Goal: Task Accomplishment & Management: Use online tool/utility

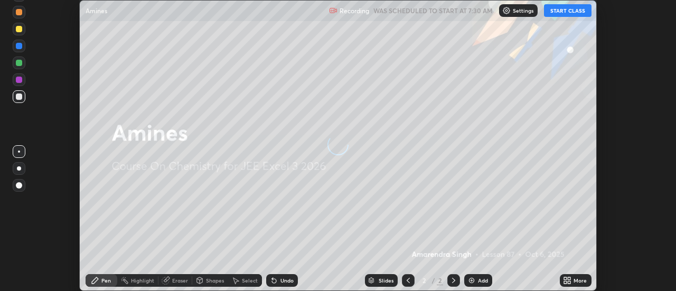
scroll to position [291, 676]
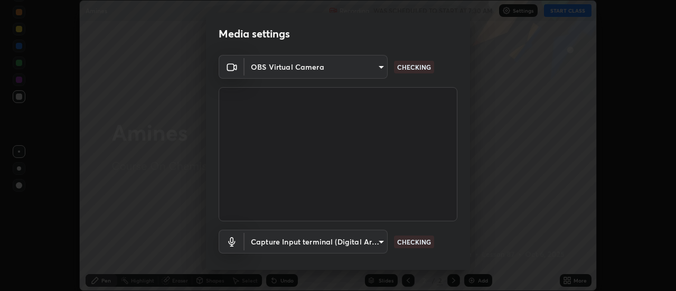
type input "ef013ea04391a6f3c02d818be9d39d876e4c33f846be9846b9b7582d6b98c567"
type input "57ffd68d9d86bc837221bc64b156e5ef42ae95d1e91f85227616d61b56533456"
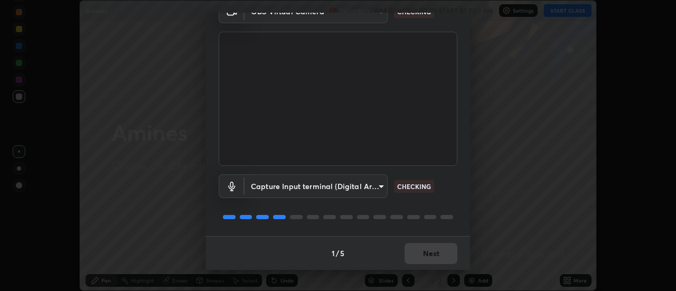
scroll to position [55, 0]
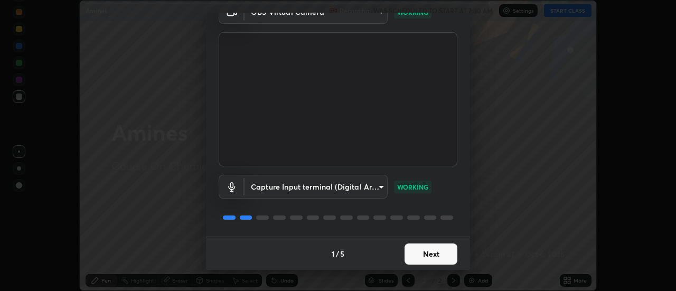
click at [446, 251] on button "Next" at bounding box center [431, 253] width 53 height 21
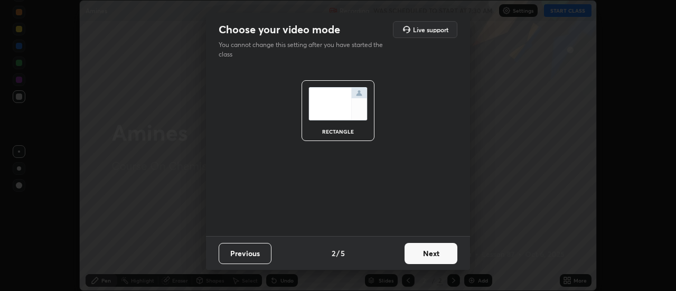
scroll to position [0, 0]
click at [449, 253] on button "Next" at bounding box center [431, 253] width 53 height 21
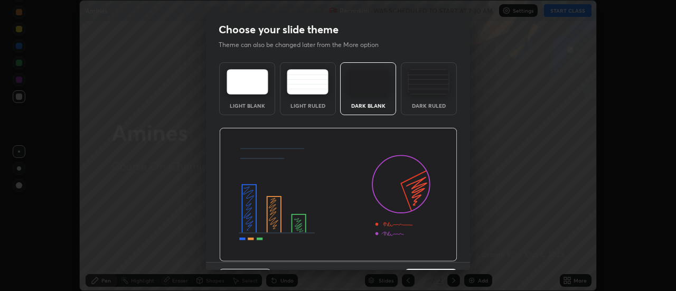
click at [453, 251] on img at bounding box center [338, 195] width 238 height 134
click at [455, 252] on div "Light Blank Light Ruled Dark Blank Dark Ruled" at bounding box center [338, 160] width 264 height 204
click at [457, 254] on div "Light Blank Light Ruled Dark Blank Dark Ruled" at bounding box center [338, 160] width 264 height 204
click at [457, 259] on div "Light Blank Light Ruled Dark Blank Dark Ruled" at bounding box center [338, 160] width 264 height 204
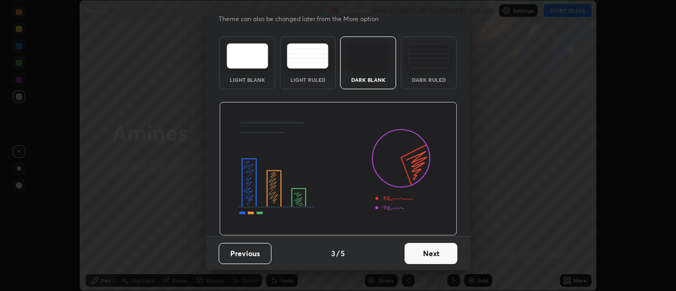
click at [448, 251] on button "Next" at bounding box center [431, 253] width 53 height 21
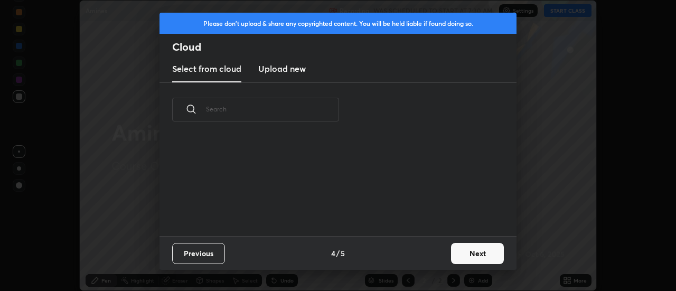
scroll to position [0, 0]
click at [454, 248] on button "Next" at bounding box center [477, 253] width 53 height 21
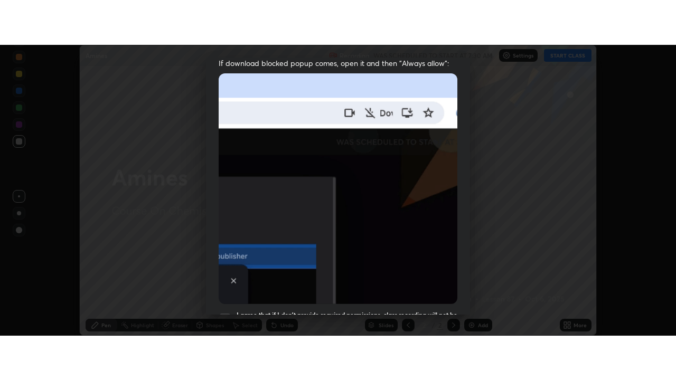
scroll to position [271, 0]
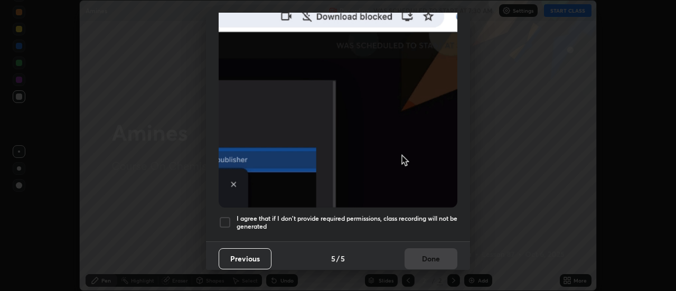
click at [444, 214] on h5 "I agree that if I don't provide required permissions, class recording will not …" at bounding box center [347, 222] width 221 height 16
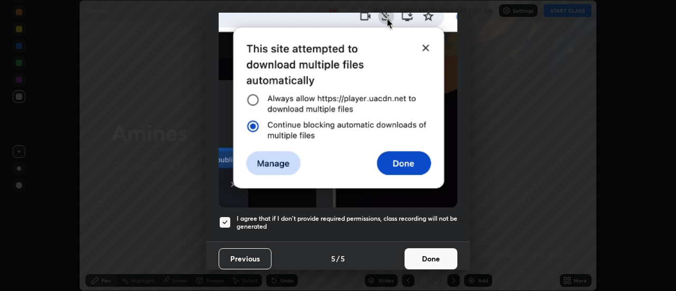
click at [437, 255] on button "Done" at bounding box center [431, 258] width 53 height 21
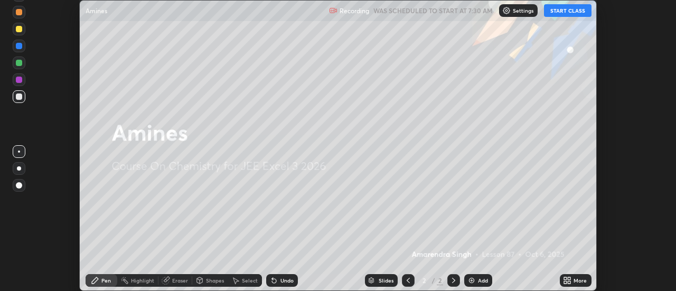
click at [575, 284] on div "More" at bounding box center [576, 280] width 32 height 13
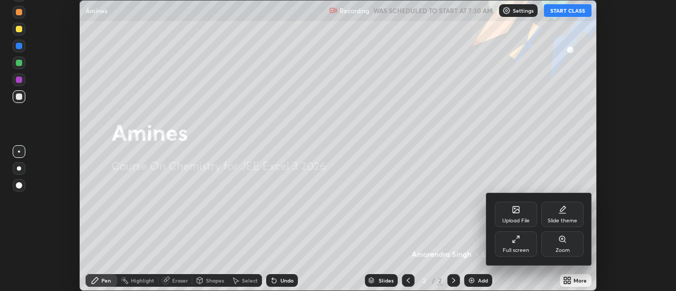
click at [526, 248] on div "Full screen" at bounding box center [516, 250] width 26 height 5
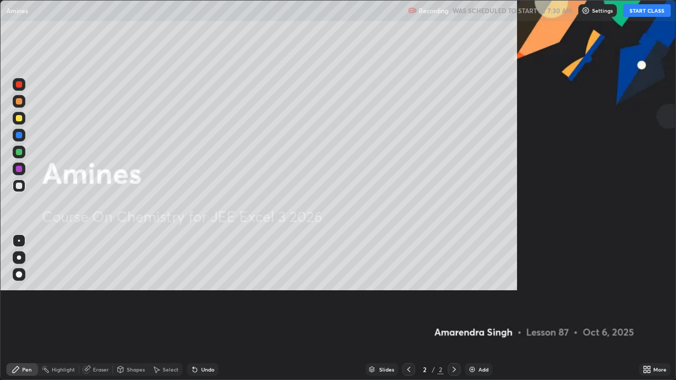
scroll to position [380, 676]
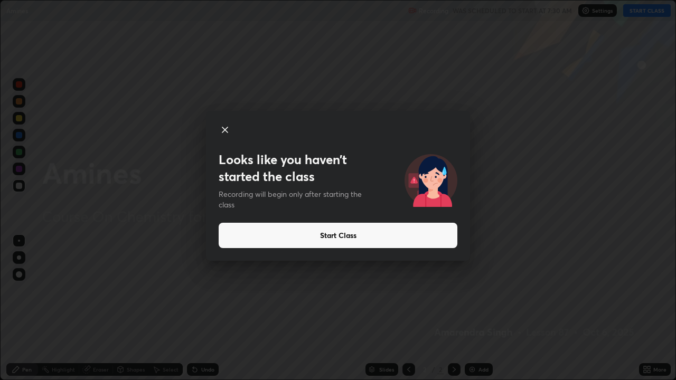
click at [227, 134] on icon at bounding box center [225, 130] width 13 height 13
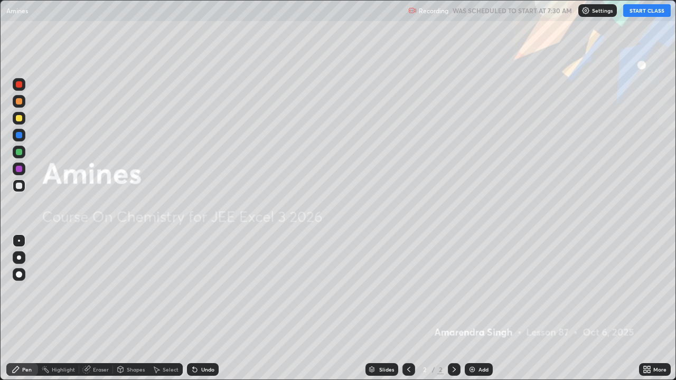
click at [644, 15] on button "START CLASS" at bounding box center [647, 10] width 48 height 13
click at [473, 290] on img at bounding box center [472, 369] width 8 height 8
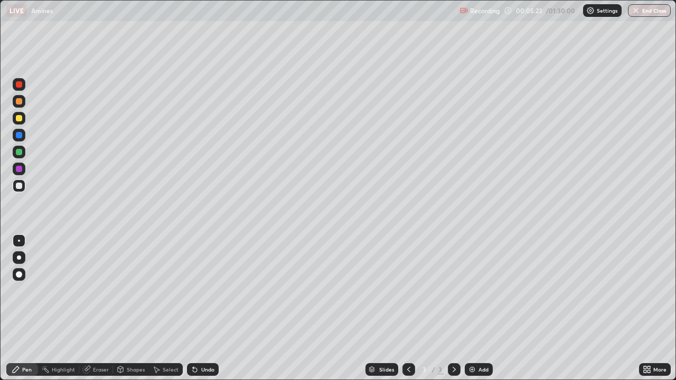
click at [522, 290] on div "Slides 3 / 3 Add" at bounding box center [429, 369] width 420 height 21
click at [22, 84] on div at bounding box center [19, 84] width 6 height 6
click at [14, 118] on div at bounding box center [19, 118] width 13 height 13
click at [15, 132] on div at bounding box center [19, 135] width 13 height 13
click at [472, 290] on img at bounding box center [472, 369] width 8 height 8
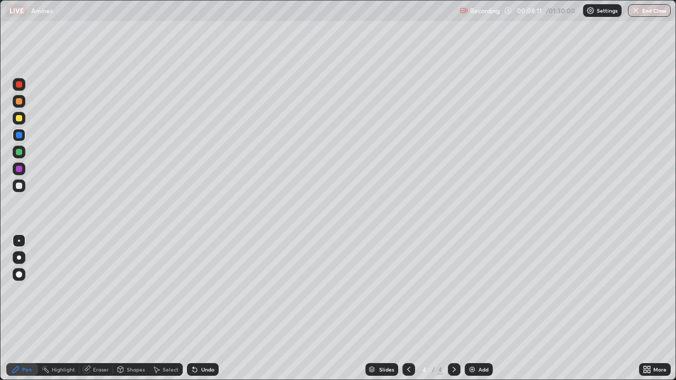
click at [21, 87] on div at bounding box center [19, 84] width 13 height 13
click at [484, 290] on div "Add" at bounding box center [479, 369] width 28 height 13
click at [20, 181] on div at bounding box center [19, 186] width 13 height 13
click at [19, 170] on div at bounding box center [19, 169] width 6 height 6
click at [20, 187] on div at bounding box center [19, 186] width 6 height 6
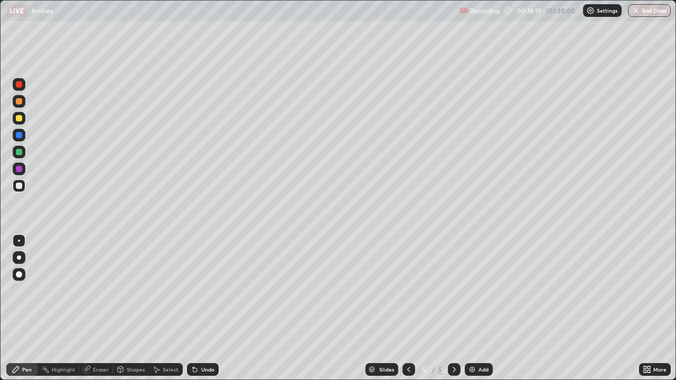
click at [16, 118] on div at bounding box center [19, 118] width 6 height 6
click at [97, 290] on div "Eraser" at bounding box center [101, 369] width 16 height 5
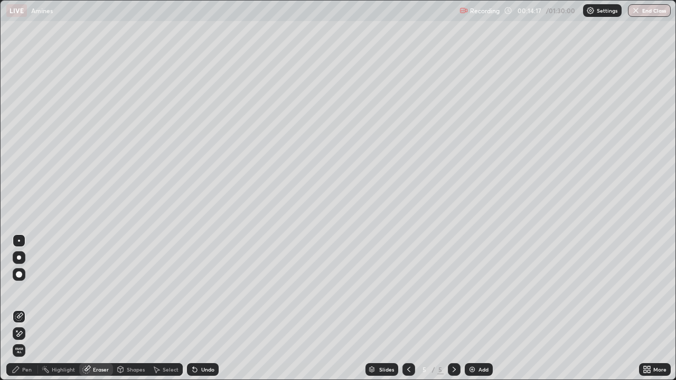
click at [17, 290] on icon at bounding box center [16, 369] width 8 height 8
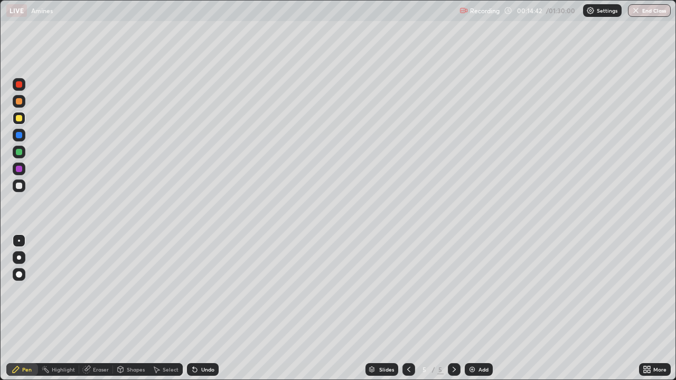
click at [24, 185] on div at bounding box center [19, 186] width 13 height 13
click at [480, 290] on div "Add" at bounding box center [484, 369] width 10 height 5
click at [13, 166] on div at bounding box center [19, 169] width 13 height 13
click at [14, 134] on div at bounding box center [19, 135] width 13 height 13
click at [477, 290] on div "Add" at bounding box center [479, 369] width 28 height 13
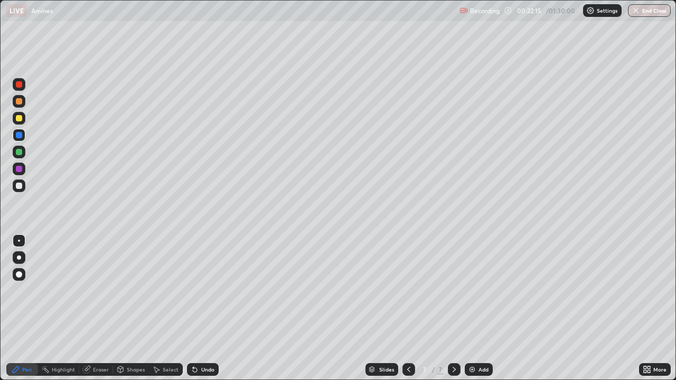
click at [20, 101] on div at bounding box center [19, 101] width 6 height 6
click at [22, 136] on div at bounding box center [19, 135] width 6 height 6
click at [479, 290] on div "Add" at bounding box center [484, 369] width 10 height 5
click at [20, 102] on div at bounding box center [19, 101] width 6 height 6
click at [20, 121] on div at bounding box center [19, 118] width 6 height 6
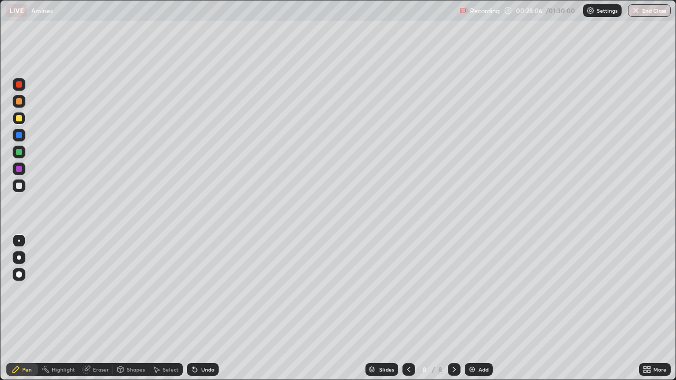
click at [24, 185] on div at bounding box center [19, 186] width 13 height 13
click at [18, 170] on div at bounding box center [19, 169] width 6 height 6
click at [14, 120] on div at bounding box center [19, 118] width 13 height 13
click at [22, 100] on div at bounding box center [19, 101] width 6 height 6
click at [18, 169] on div at bounding box center [19, 169] width 6 height 6
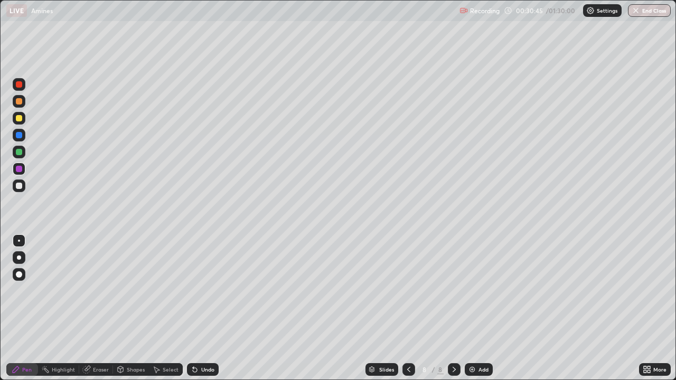
click at [15, 150] on div at bounding box center [19, 152] width 13 height 13
click at [13, 117] on div at bounding box center [19, 118] width 13 height 13
click at [13, 134] on div at bounding box center [19, 135] width 13 height 13
click at [480, 290] on div "Add" at bounding box center [484, 369] width 10 height 5
click at [23, 83] on div at bounding box center [19, 84] width 13 height 13
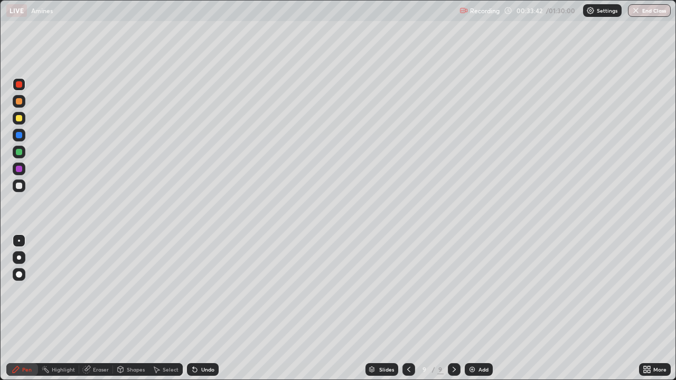
click at [196, 290] on icon at bounding box center [195, 369] width 8 height 8
click at [199, 290] on div "Undo" at bounding box center [203, 369] width 32 height 13
click at [20, 190] on div at bounding box center [19, 186] width 13 height 13
click at [15, 119] on div at bounding box center [19, 118] width 13 height 13
click at [20, 136] on div at bounding box center [19, 135] width 6 height 6
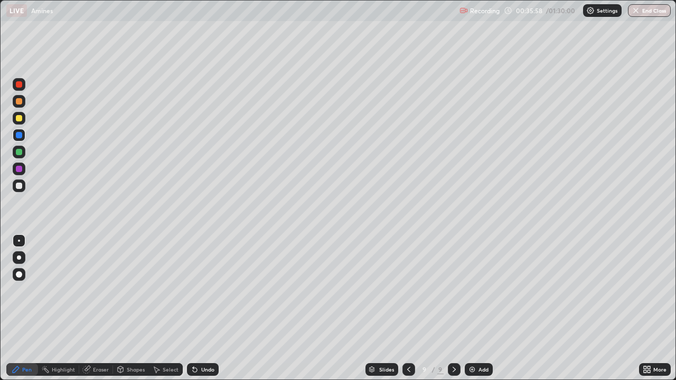
click at [108, 290] on div "Eraser" at bounding box center [96, 369] width 34 height 13
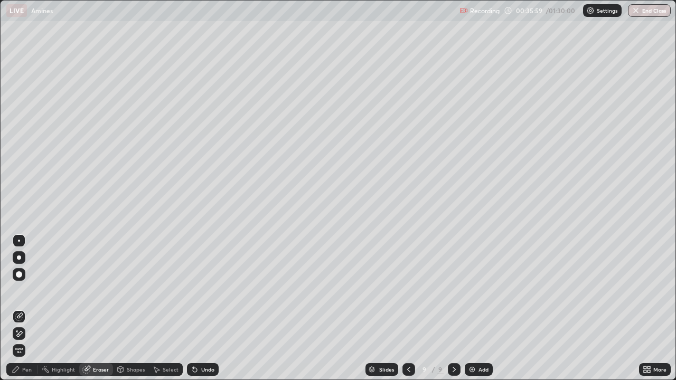
click at [23, 290] on div "Pen" at bounding box center [27, 369] width 10 height 5
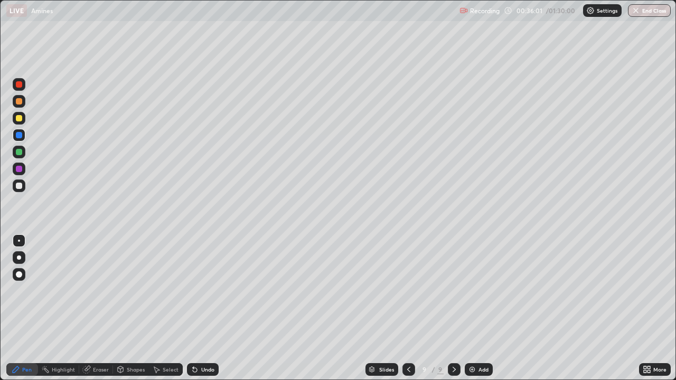
click at [19, 182] on div at bounding box center [19, 186] width 13 height 13
click at [465, 290] on div "Add" at bounding box center [479, 369] width 28 height 13
click at [21, 170] on div at bounding box center [19, 169] width 6 height 6
click at [202, 290] on div "Undo" at bounding box center [207, 369] width 13 height 5
click at [203, 290] on div "Undo" at bounding box center [207, 369] width 13 height 5
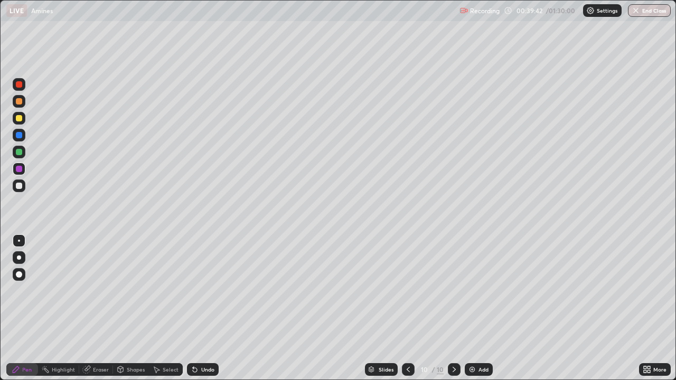
click at [204, 290] on div "Undo" at bounding box center [207, 369] width 13 height 5
click at [206, 290] on div "Undo" at bounding box center [207, 369] width 13 height 5
click at [207, 290] on div "Undo" at bounding box center [207, 369] width 13 height 5
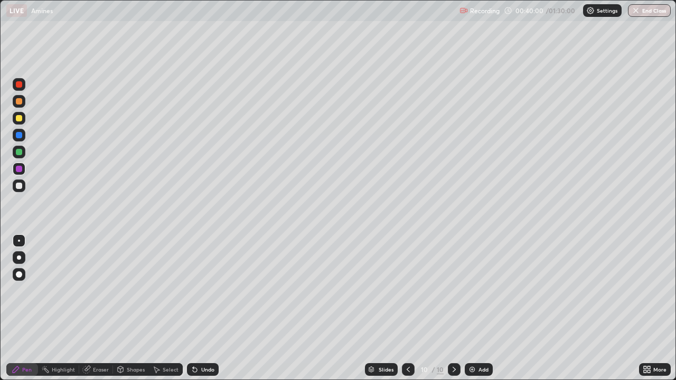
click at [16, 154] on div at bounding box center [19, 152] width 6 height 6
click at [14, 123] on div at bounding box center [19, 118] width 13 height 13
click at [19, 102] on div at bounding box center [19, 101] width 6 height 6
click at [23, 187] on div at bounding box center [19, 186] width 13 height 13
click at [18, 166] on div at bounding box center [19, 169] width 6 height 6
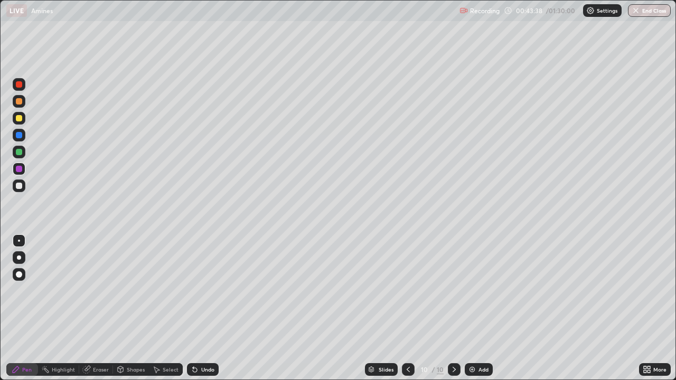
click at [18, 148] on div at bounding box center [19, 152] width 13 height 13
click at [19, 119] on div at bounding box center [19, 118] width 6 height 6
click at [16, 183] on div at bounding box center [19, 186] width 6 height 6
click at [19, 154] on div at bounding box center [19, 152] width 6 height 6
click at [19, 102] on div at bounding box center [19, 101] width 6 height 6
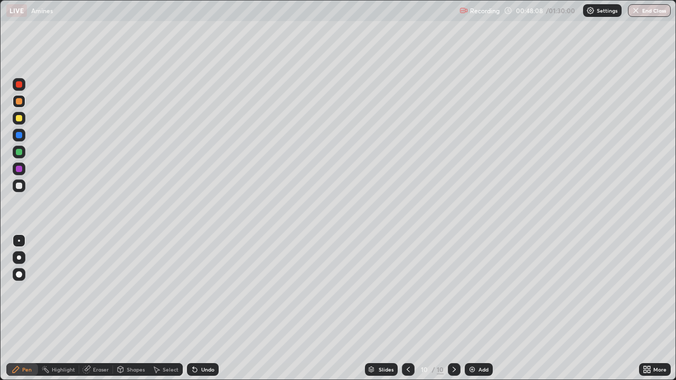
click at [471, 290] on img at bounding box center [472, 369] width 8 height 8
click at [19, 153] on div at bounding box center [19, 152] width 6 height 6
click at [18, 135] on div at bounding box center [19, 135] width 6 height 6
click at [23, 171] on div at bounding box center [19, 169] width 13 height 13
click at [22, 157] on div at bounding box center [19, 152] width 13 height 13
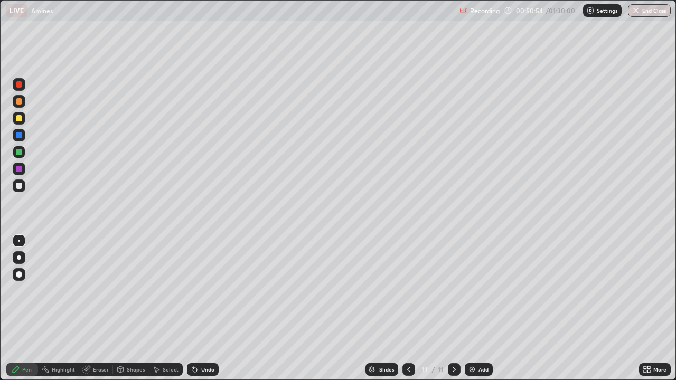
click at [24, 121] on div at bounding box center [19, 118] width 13 height 13
click at [483, 290] on div "Add" at bounding box center [484, 369] width 10 height 5
click at [205, 290] on div "Undo" at bounding box center [207, 369] width 13 height 5
click at [201, 290] on div "Undo" at bounding box center [207, 369] width 13 height 5
click at [202, 290] on div "Undo" at bounding box center [203, 369] width 32 height 13
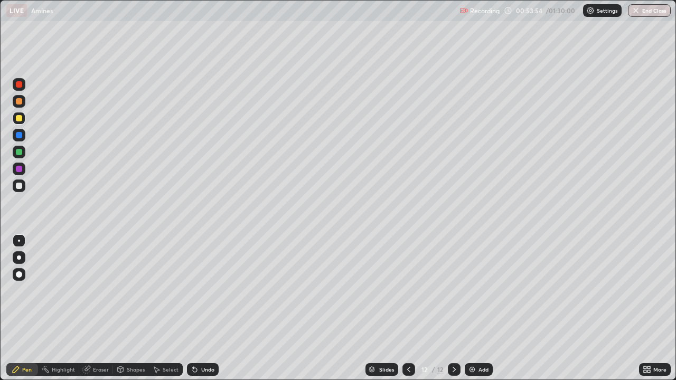
click at [203, 290] on div "Undo" at bounding box center [203, 369] width 32 height 13
click at [202, 290] on div "Undo" at bounding box center [203, 369] width 32 height 13
click at [197, 290] on div "Undo" at bounding box center [203, 369] width 32 height 13
click at [468, 290] on img at bounding box center [472, 369] width 8 height 8
click at [24, 82] on div at bounding box center [19, 84] width 13 height 13
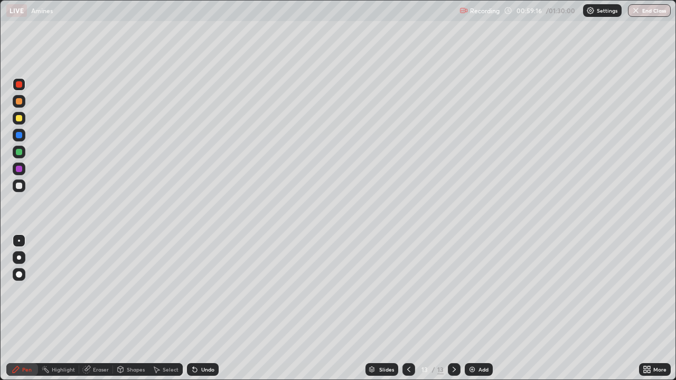
click at [23, 152] on div at bounding box center [19, 152] width 13 height 13
click at [18, 190] on div at bounding box center [19, 186] width 13 height 13
click at [16, 136] on div at bounding box center [19, 135] width 6 height 6
click at [15, 104] on div at bounding box center [19, 101] width 13 height 13
click at [21, 170] on div at bounding box center [19, 169] width 6 height 6
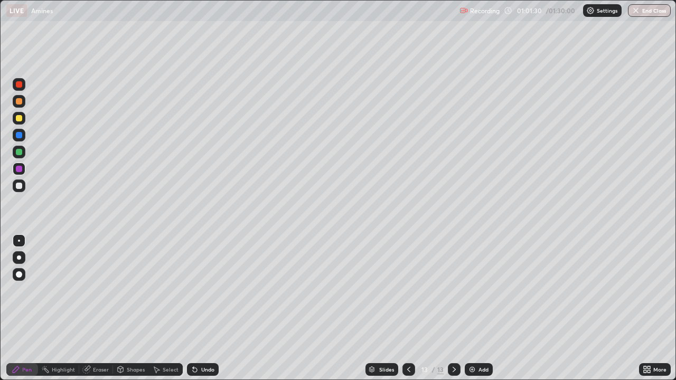
click at [24, 103] on div at bounding box center [19, 101] width 13 height 13
click at [204, 290] on div "Undo" at bounding box center [203, 369] width 32 height 13
click at [199, 290] on div "Undo" at bounding box center [203, 369] width 32 height 13
click at [207, 290] on div "Undo" at bounding box center [207, 369] width 13 height 5
click at [205, 290] on div "Undo" at bounding box center [207, 369] width 13 height 5
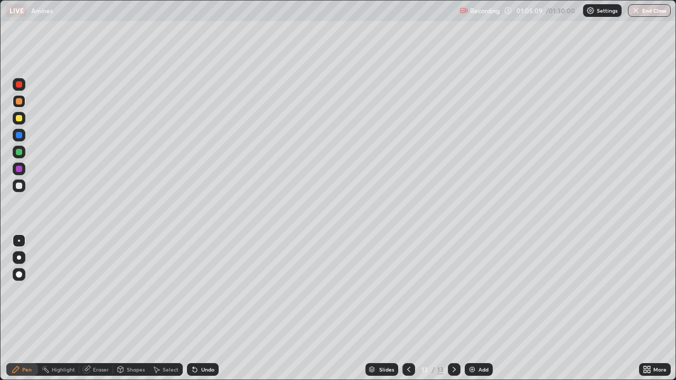
click at [208, 290] on div "Undo" at bounding box center [207, 369] width 13 height 5
click at [203, 290] on div "Undo" at bounding box center [207, 369] width 13 height 5
click at [202, 290] on div "Undo" at bounding box center [207, 369] width 13 height 5
click at [201, 290] on div "Undo" at bounding box center [207, 369] width 13 height 5
click at [201, 290] on div "Undo" at bounding box center [203, 369] width 32 height 13
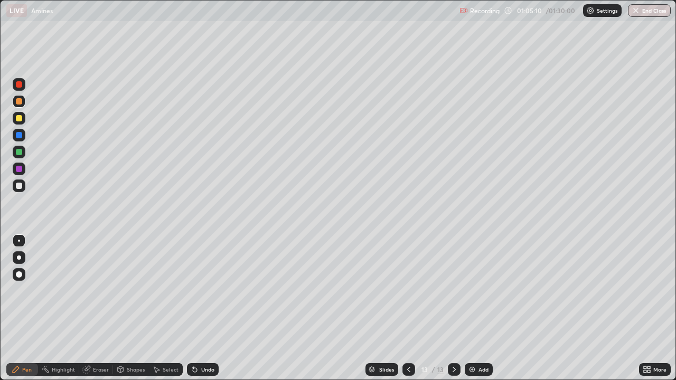
click at [201, 290] on div "Undo" at bounding box center [207, 369] width 13 height 5
click at [479, 290] on div "Add" at bounding box center [479, 369] width 28 height 13
click at [200, 290] on div "Undo" at bounding box center [203, 369] width 32 height 13
click at [199, 290] on div "Undo" at bounding box center [203, 369] width 32 height 13
click at [205, 290] on div "Undo" at bounding box center [207, 369] width 13 height 5
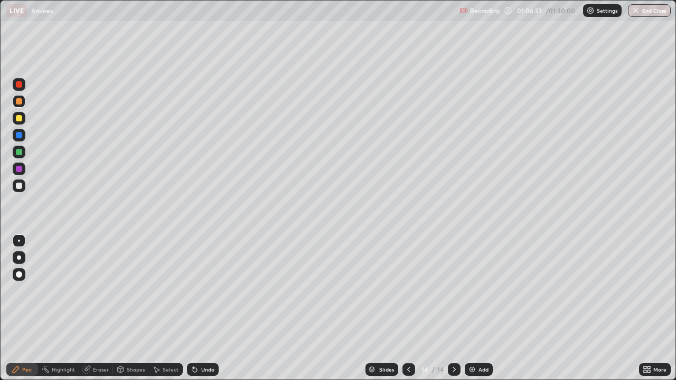
click at [408, 290] on icon at bounding box center [409, 369] width 8 height 8
click at [453, 290] on icon at bounding box center [454, 369] width 8 height 8
click at [98, 290] on div "Eraser" at bounding box center [101, 369] width 16 height 5
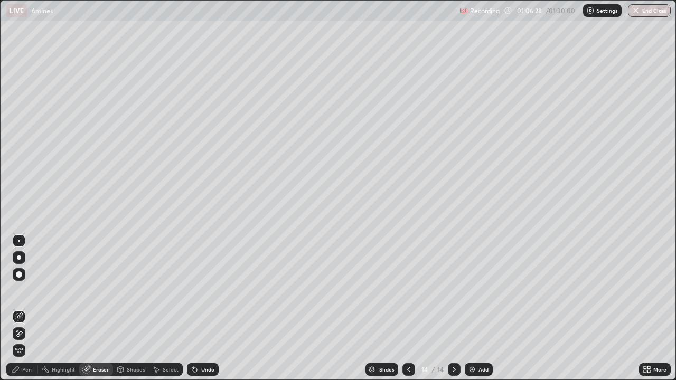
click at [26, 290] on div "Pen" at bounding box center [27, 369] width 10 height 5
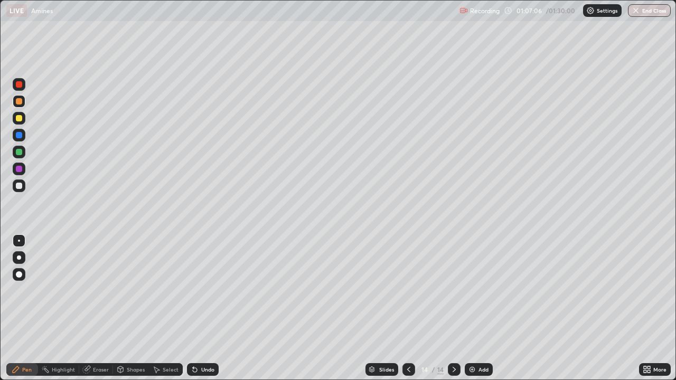
click at [19, 137] on div at bounding box center [19, 135] width 6 height 6
click at [18, 173] on div at bounding box center [19, 169] width 13 height 13
click at [20, 135] on div at bounding box center [19, 135] width 6 height 6
click at [19, 172] on div at bounding box center [19, 169] width 6 height 6
click at [480, 290] on div "Add" at bounding box center [484, 369] width 10 height 5
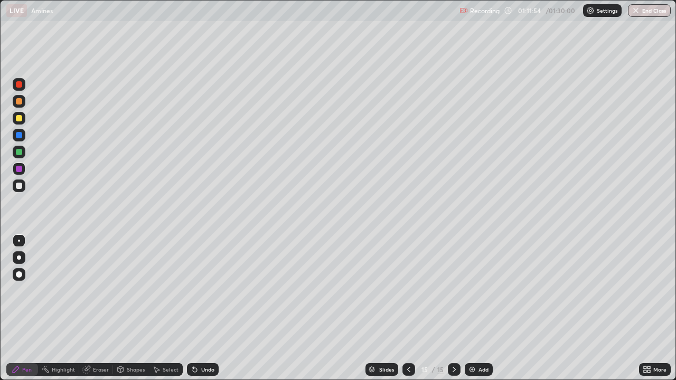
click at [23, 85] on div at bounding box center [19, 84] width 13 height 13
click at [202, 290] on div "Undo" at bounding box center [203, 369] width 32 height 13
click at [205, 290] on div "Undo" at bounding box center [207, 369] width 13 height 5
click at [208, 290] on div "Undo" at bounding box center [207, 369] width 13 height 5
click at [18, 186] on div at bounding box center [19, 186] width 6 height 6
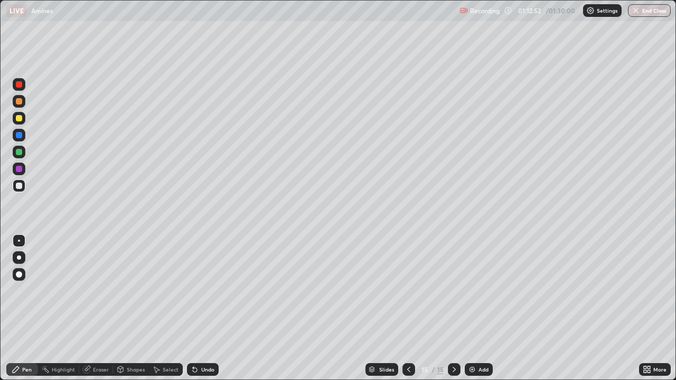
click at [98, 290] on div "Eraser" at bounding box center [101, 369] width 16 height 5
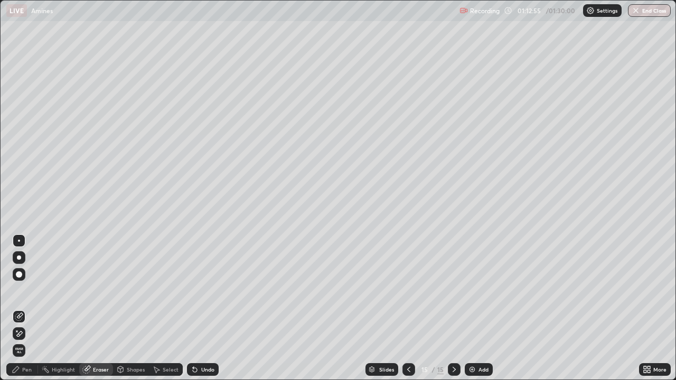
click at [34, 290] on div "Pen" at bounding box center [22, 369] width 32 height 13
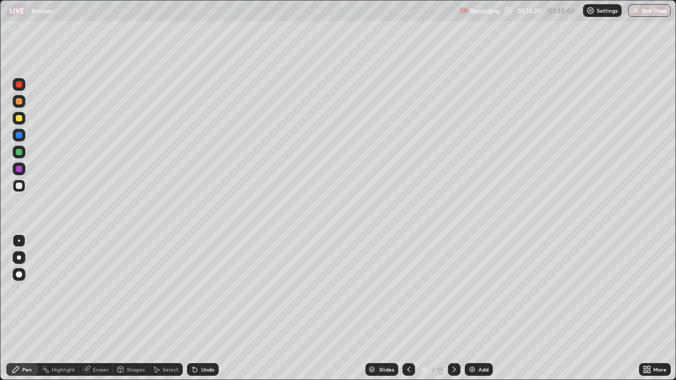
click at [202, 290] on div "Undo" at bounding box center [207, 369] width 13 height 5
click at [201, 290] on div "Undo" at bounding box center [207, 369] width 13 height 5
click at [207, 290] on div "Undo" at bounding box center [207, 369] width 13 height 5
click at [208, 290] on div "Undo" at bounding box center [203, 369] width 32 height 13
click at [408, 290] on icon at bounding box center [409, 369] width 8 height 8
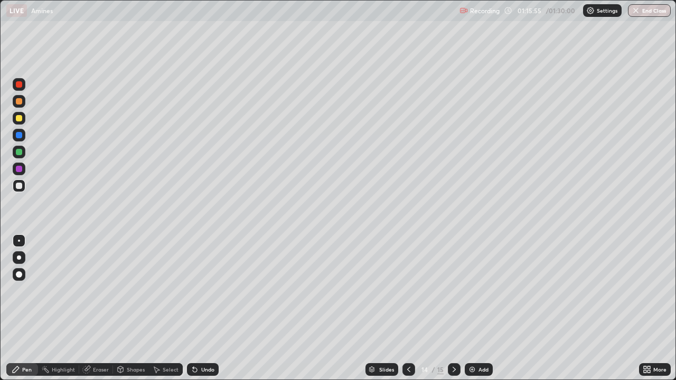
click at [408, 290] on icon at bounding box center [409, 369] width 8 height 8
click at [407, 290] on icon at bounding box center [408, 369] width 3 height 5
click at [408, 290] on icon at bounding box center [409, 369] width 8 height 8
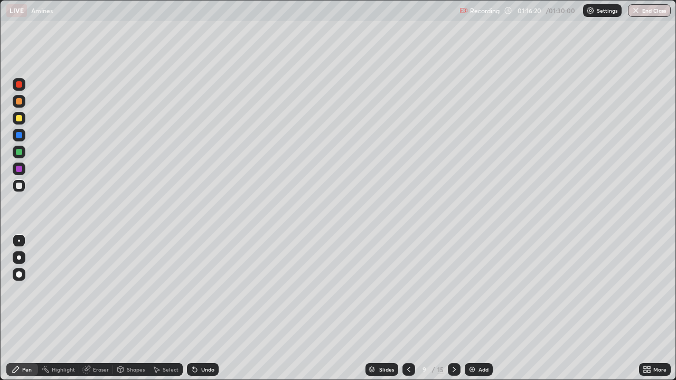
click at [407, 290] on icon at bounding box center [409, 369] width 8 height 8
click at [408, 290] on icon at bounding box center [409, 369] width 8 height 8
click at [407, 290] on icon at bounding box center [409, 369] width 8 height 8
click at [408, 290] on icon at bounding box center [409, 369] width 8 height 8
click at [412, 290] on div at bounding box center [408, 369] width 13 height 13
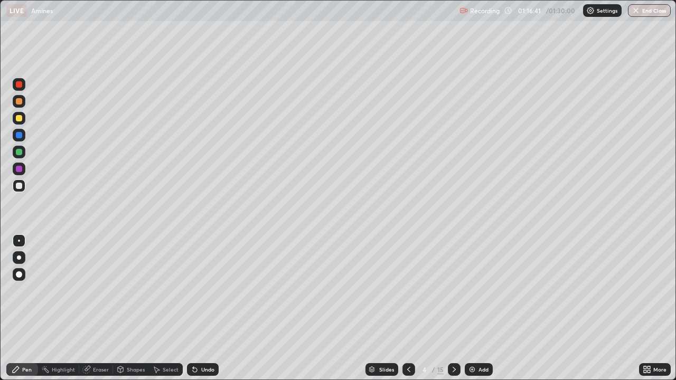
click at [406, 290] on icon at bounding box center [409, 369] width 8 height 8
click at [453, 290] on icon at bounding box center [454, 369] width 8 height 8
click at [452, 290] on icon at bounding box center [454, 369] width 8 height 8
click at [453, 290] on icon at bounding box center [454, 369] width 8 height 8
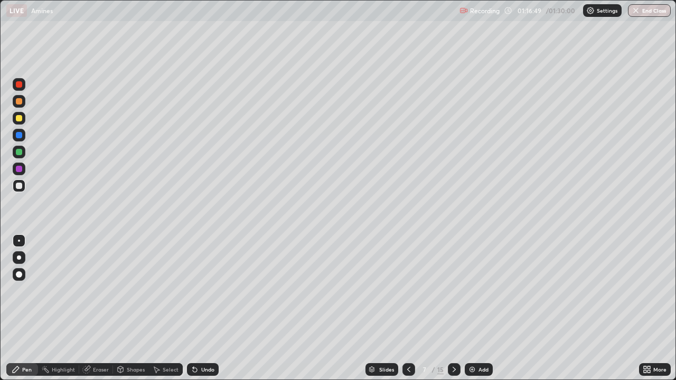
click at [453, 290] on icon at bounding box center [454, 369] width 8 height 8
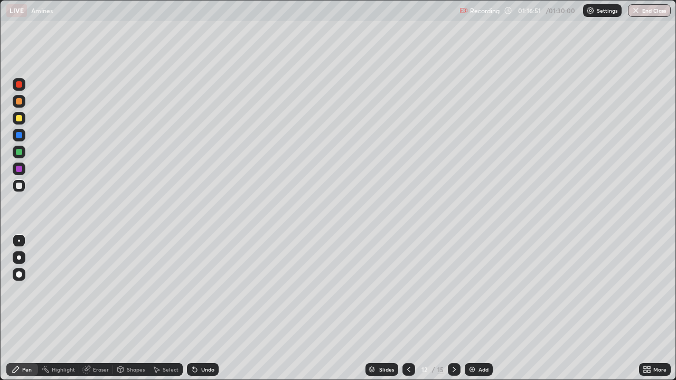
click at [453, 290] on icon at bounding box center [454, 369] width 8 height 8
click at [455, 290] on icon at bounding box center [454, 369] width 8 height 8
click at [453, 290] on icon at bounding box center [454, 369] width 8 height 8
click at [469, 290] on img at bounding box center [472, 369] width 8 height 8
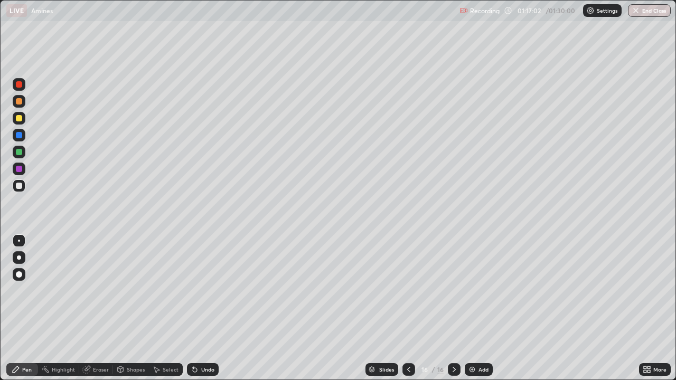
click at [24, 120] on div at bounding box center [19, 118] width 13 height 13
click at [17, 135] on div at bounding box center [19, 135] width 6 height 6
click at [23, 190] on div at bounding box center [19, 186] width 13 height 13
click at [20, 169] on div at bounding box center [19, 169] width 6 height 6
click at [21, 191] on div at bounding box center [19, 186] width 13 height 13
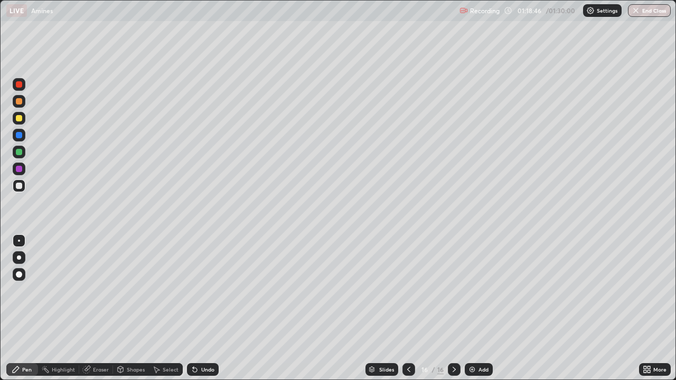
click at [24, 140] on div at bounding box center [19, 135] width 13 height 17
click at [652, 9] on button "End Class" at bounding box center [649, 10] width 43 height 13
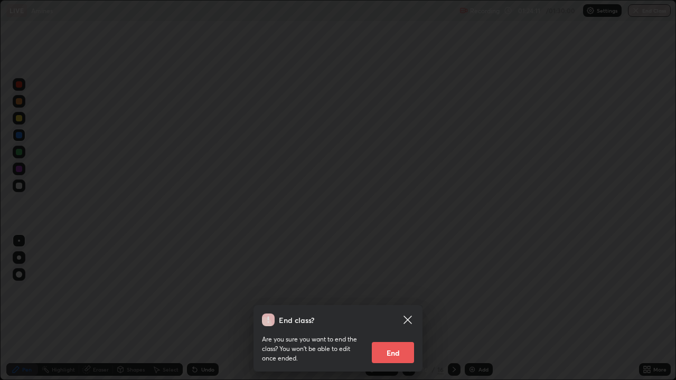
click at [398, 290] on button "End" at bounding box center [393, 352] width 42 height 21
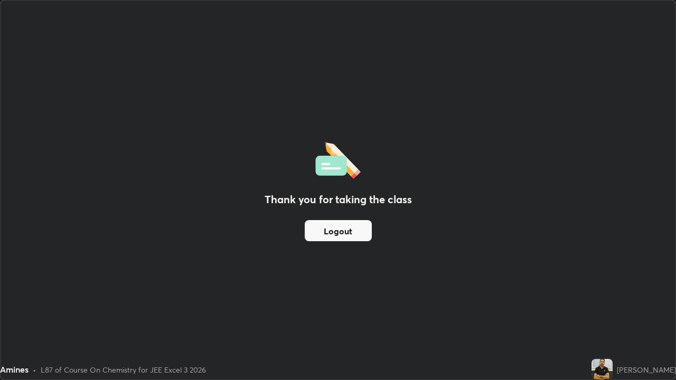
click at [344, 232] on button "Logout" at bounding box center [338, 230] width 67 height 21
